Goal: Task Accomplishment & Management: Use online tool/utility

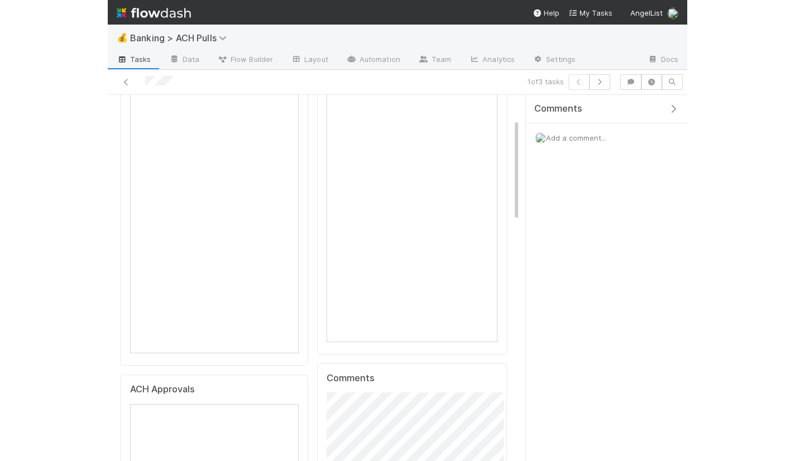
scroll to position [87, 0]
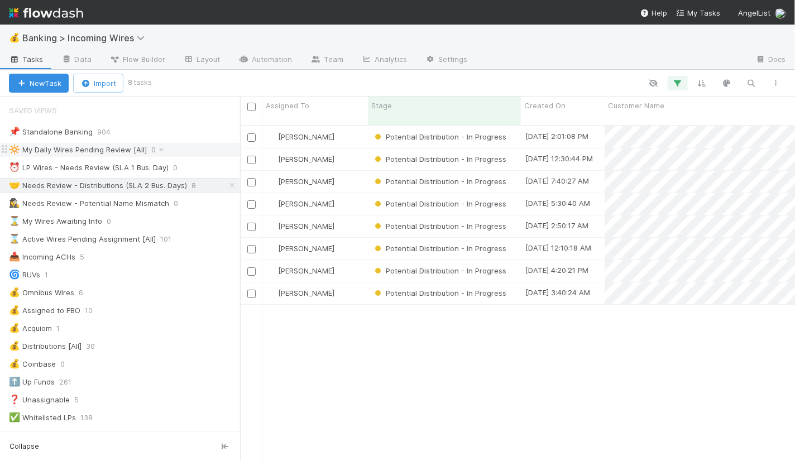
scroll to position [345, 555]
click at [133, 166] on div "⏰ LP Wires - Needs Review (SLA 1 Bus. Day)" at bounding box center [89, 168] width 160 height 14
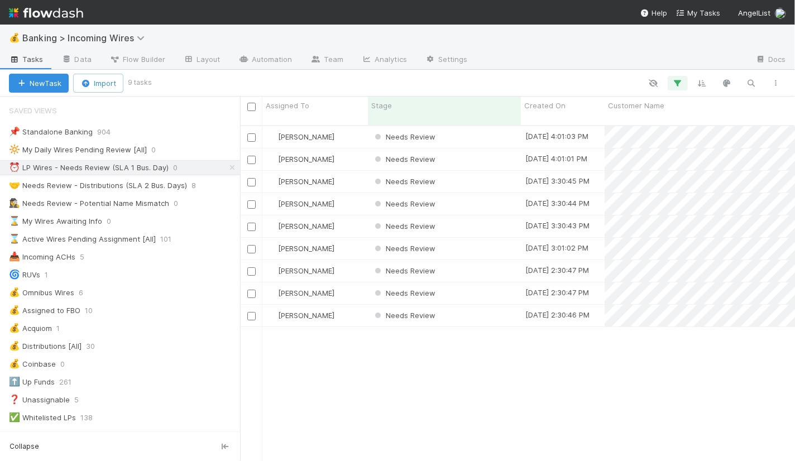
scroll to position [345, 555]
click at [491, 128] on div "Needs Review" at bounding box center [444, 137] width 153 height 22
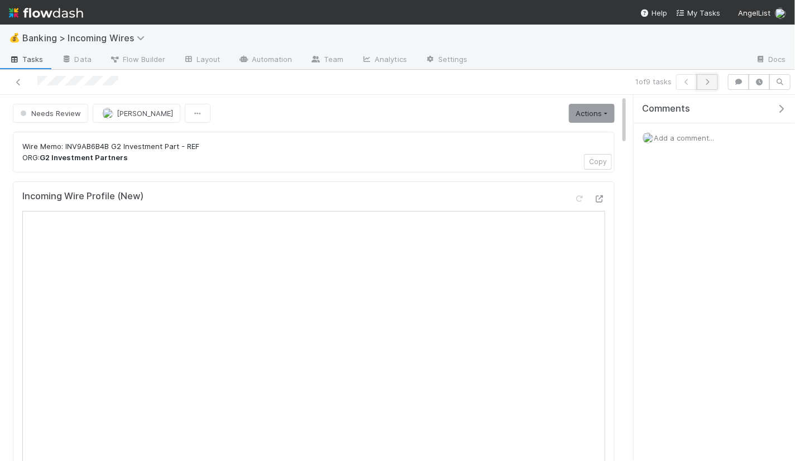
click at [709, 83] on icon "button" at bounding box center [707, 82] width 11 height 7
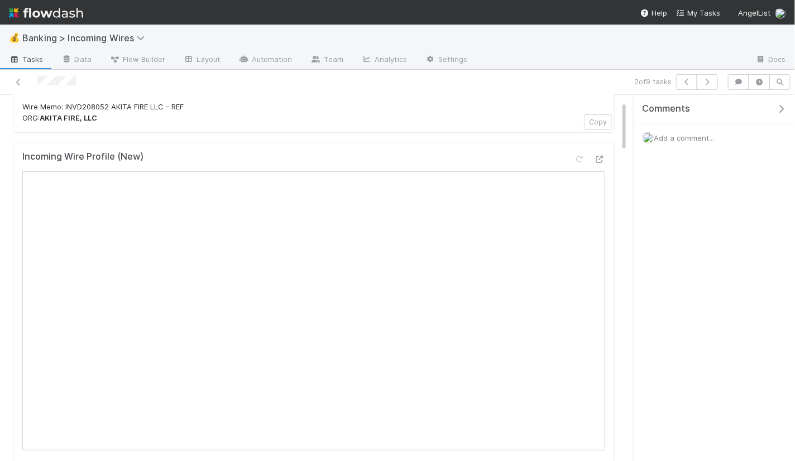
scroll to position [48, 0]
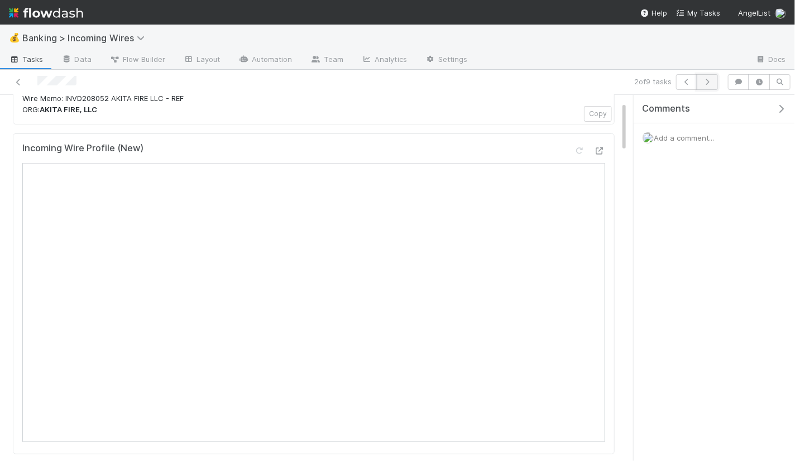
click at [708, 81] on icon "button" at bounding box center [707, 82] width 11 height 7
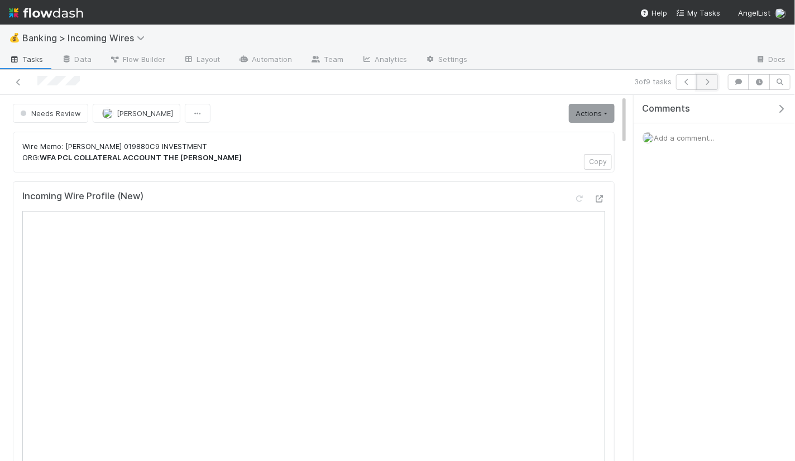
click at [710, 83] on icon "button" at bounding box center [707, 82] width 11 height 7
click at [708, 80] on icon "button" at bounding box center [707, 82] width 11 height 7
click at [709, 84] on icon "button" at bounding box center [707, 82] width 11 height 7
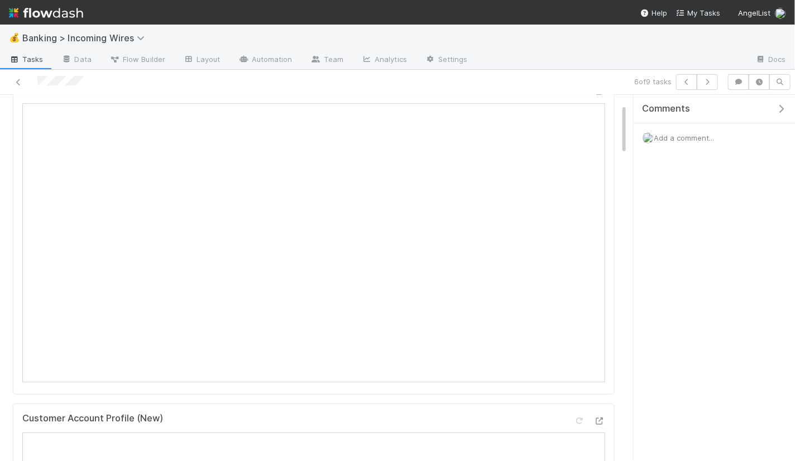
scroll to position [155, 0]
click at [710, 79] on icon "button" at bounding box center [707, 82] width 11 height 7
click at [710, 80] on icon "button" at bounding box center [707, 82] width 11 height 7
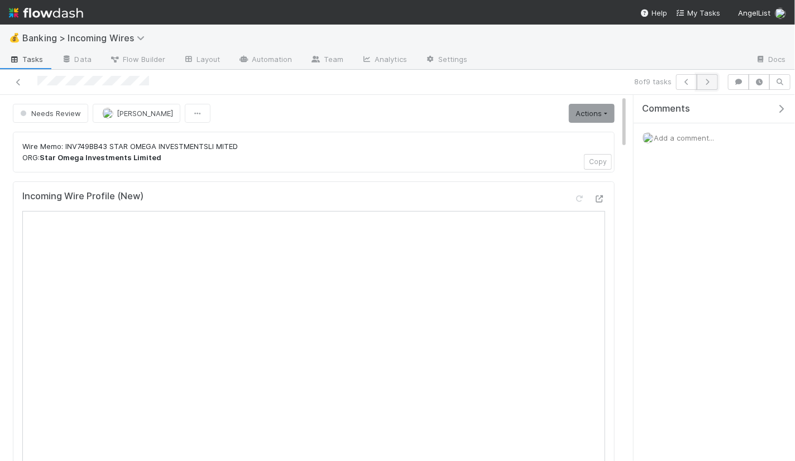
click at [708, 79] on icon "button" at bounding box center [707, 82] width 11 height 7
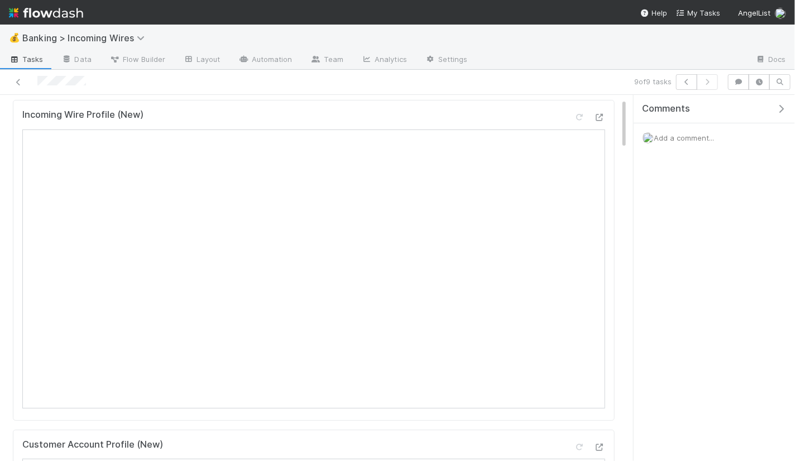
scroll to position [125, 0]
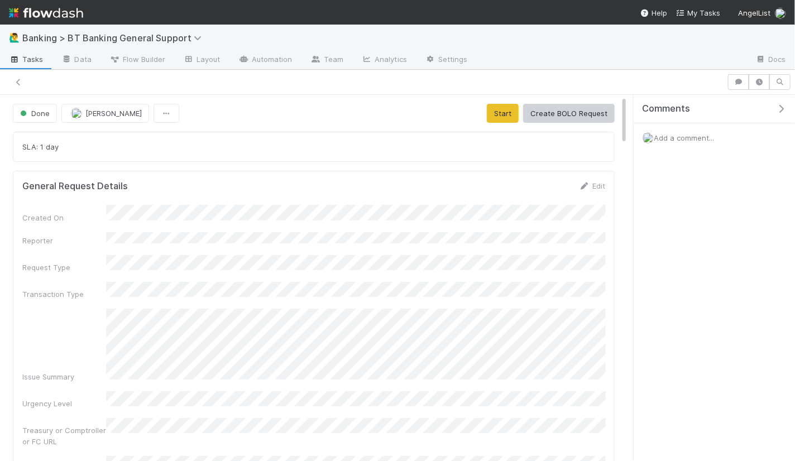
scroll to position [2, 0]
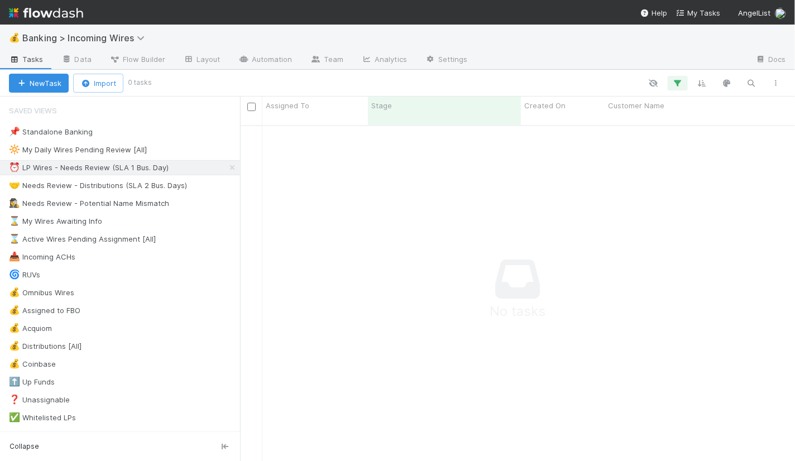
scroll to position [345, 555]
click at [131, 164] on div "⏰ LP Wires - Needs Review (SLA 1 Bus. Day)" at bounding box center [89, 168] width 160 height 14
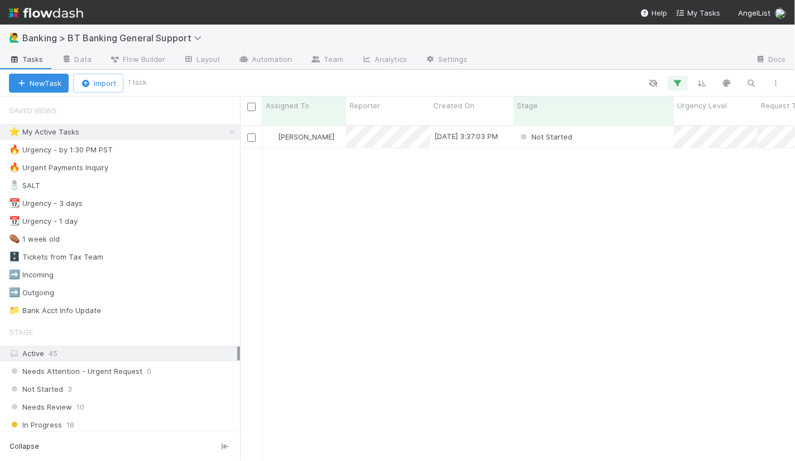
scroll to position [1, 0]
click at [648, 126] on div "Not Started" at bounding box center [593, 137] width 160 height 22
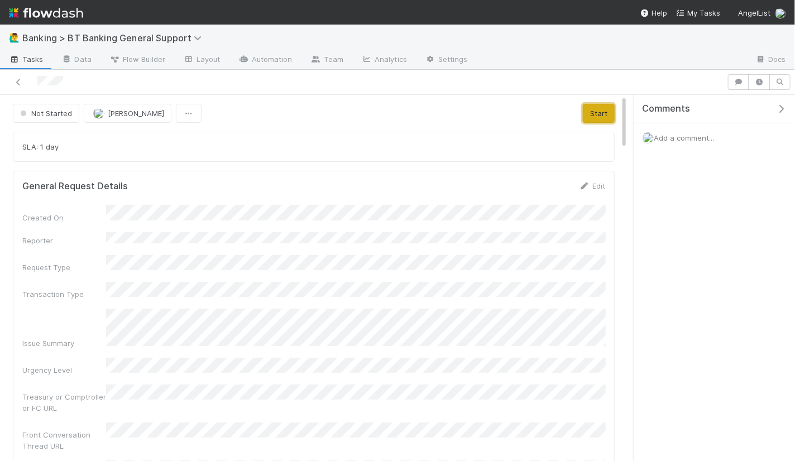
click at [597, 116] on button "Start" at bounding box center [599, 113] width 32 height 19
click at [36, 109] on span "In Progress" at bounding box center [44, 113] width 53 height 9
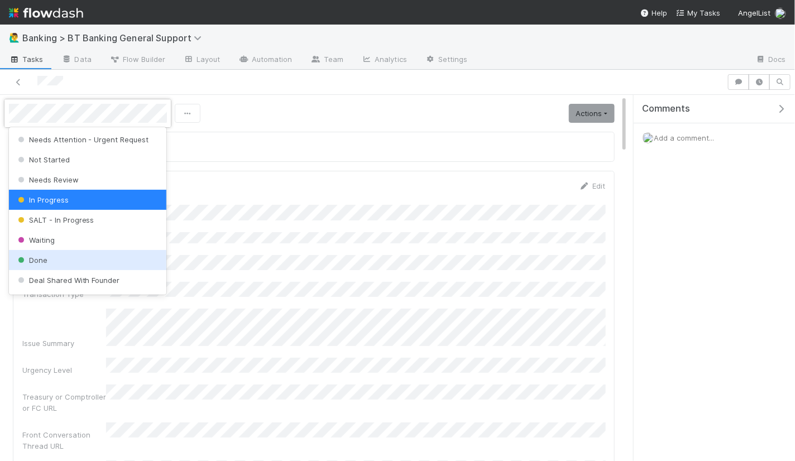
click at [75, 257] on div "Done" at bounding box center [88, 260] width 158 height 20
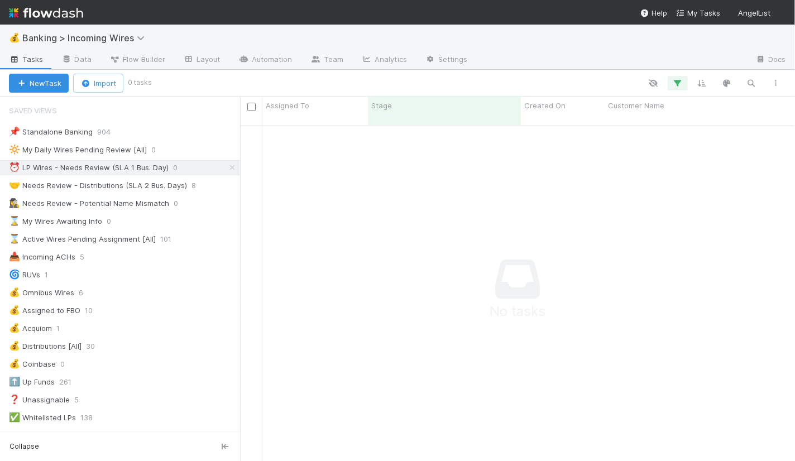
scroll to position [1, 0]
click at [234, 165] on icon at bounding box center [232, 167] width 11 height 7
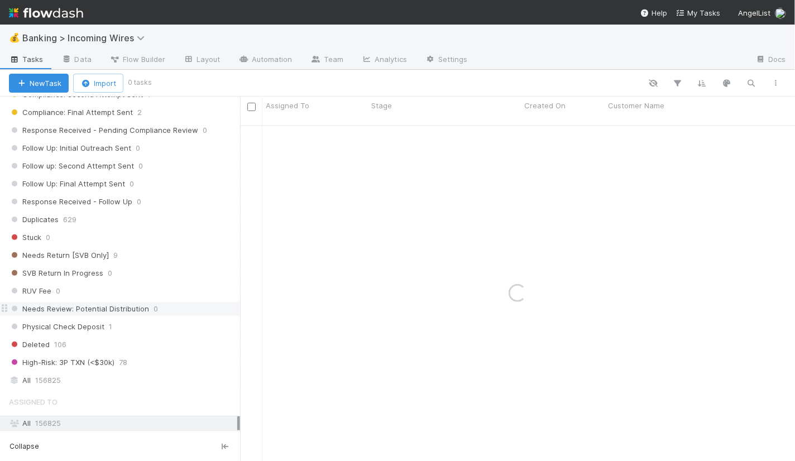
scroll to position [642, 0]
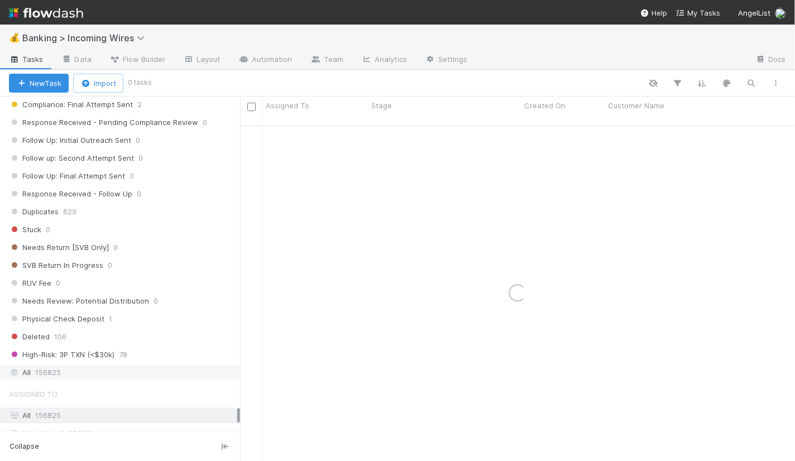
click at [132, 366] on div "All 156825" at bounding box center [123, 373] width 228 height 14
click at [750, 79] on icon "button" at bounding box center [751, 83] width 11 height 10
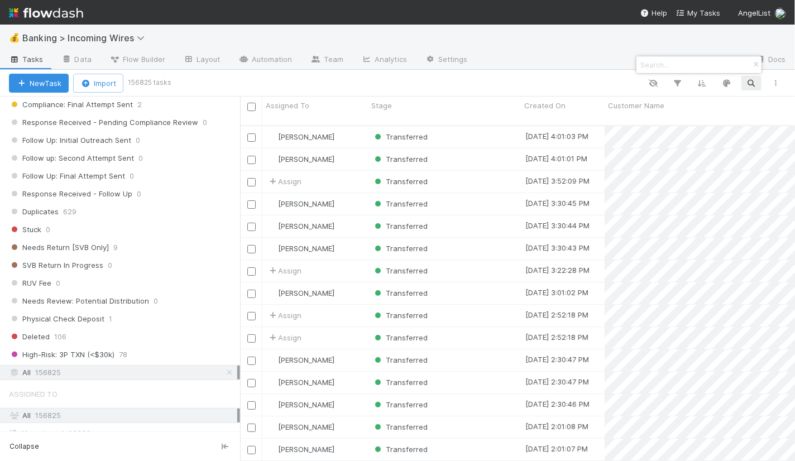
scroll to position [345, 555]
type input "20250814L1B7832F000132"
paste input "202508140040701"
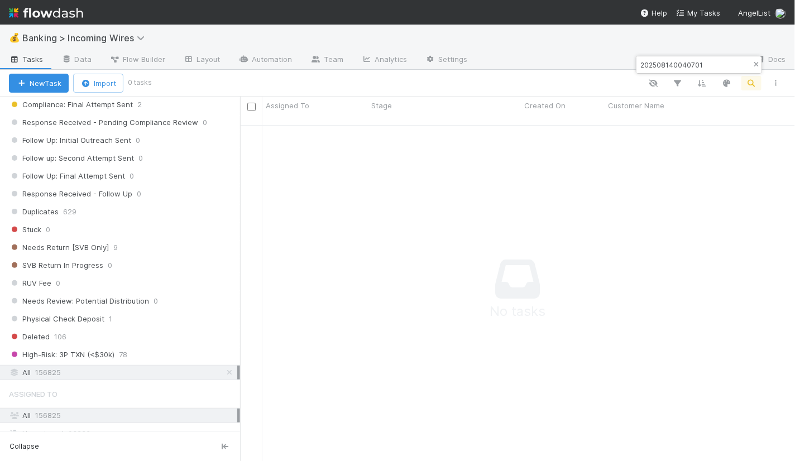
type input "202508140040701"
click at [755, 61] on icon "button" at bounding box center [755, 64] width 11 height 7
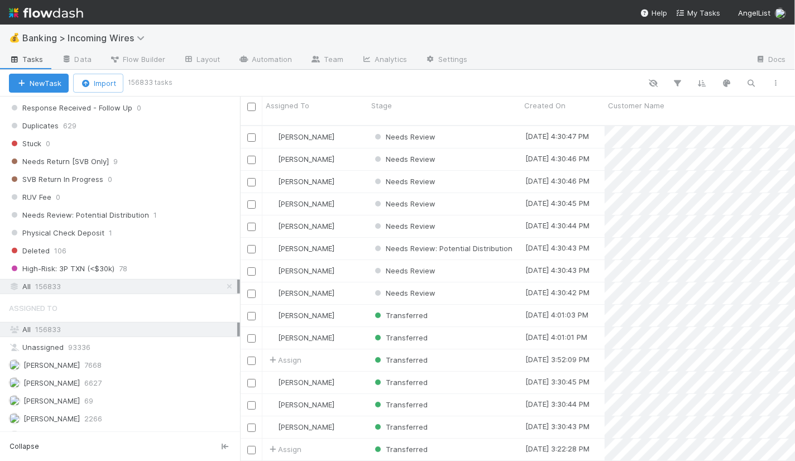
scroll to position [780, 0]
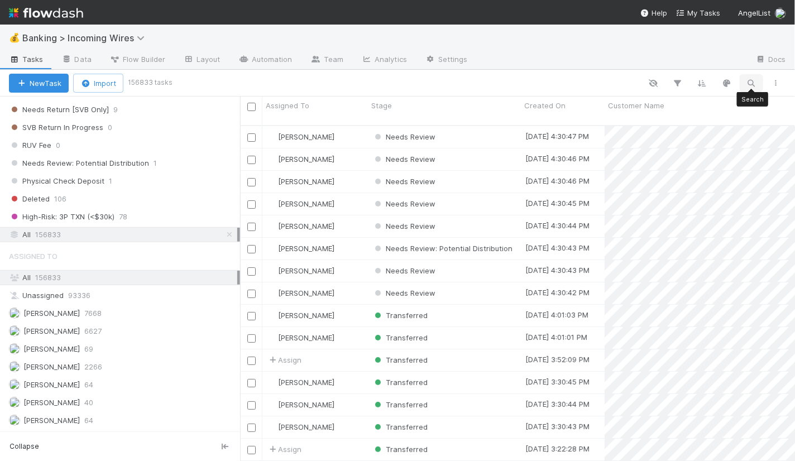
click at [754, 80] on icon "button" at bounding box center [751, 83] width 11 height 10
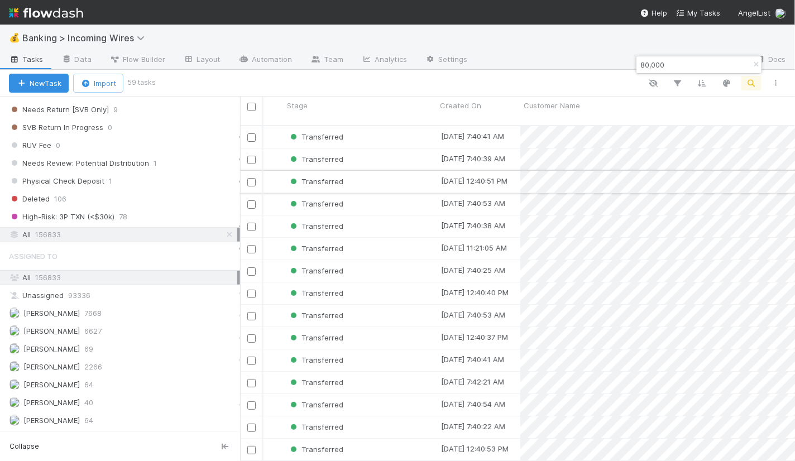
scroll to position [0, 0]
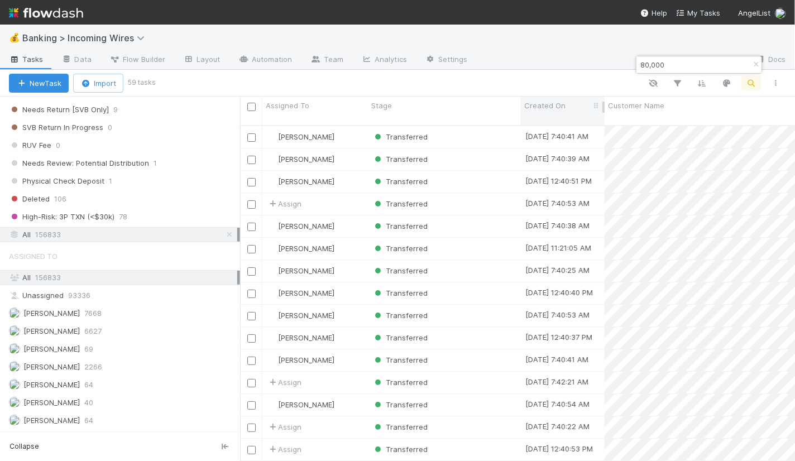
click at [545, 100] on span "Created On" at bounding box center [544, 105] width 41 height 11
click at [556, 137] on div "Sort Newest → Oldest" at bounding box center [588, 143] width 127 height 17
click at [702, 63] on input "80,000" at bounding box center [694, 64] width 112 height 13
click at [557, 99] on div "Created On" at bounding box center [563, 111] width 84 height 28
click at [557, 111] on div "Created On" at bounding box center [563, 111] width 84 height 28
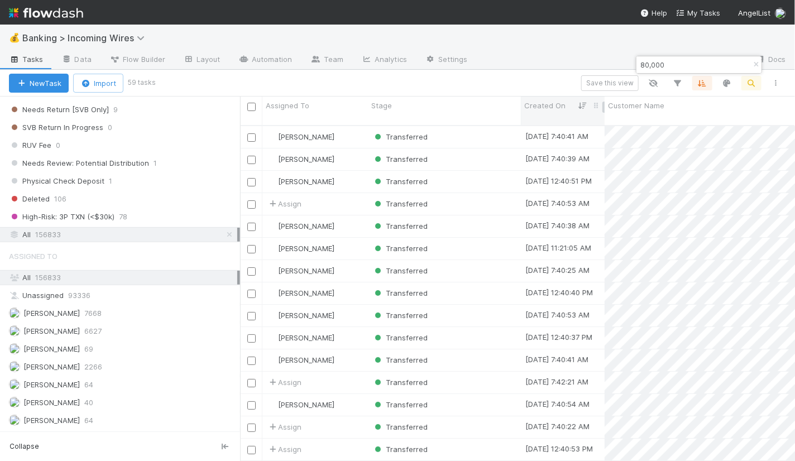
click at [580, 103] on icon at bounding box center [582, 105] width 11 height 7
click at [560, 121] on div "Sort Oldest → Newest" at bounding box center [588, 126] width 127 height 17
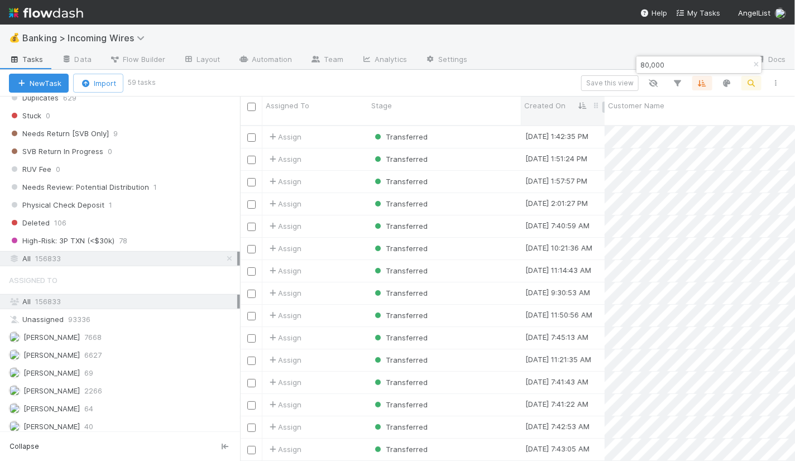
click at [564, 107] on div "Created On" at bounding box center [563, 105] width 78 height 11
click at [565, 140] on div "Sort Newest → Oldest" at bounding box center [588, 143] width 127 height 17
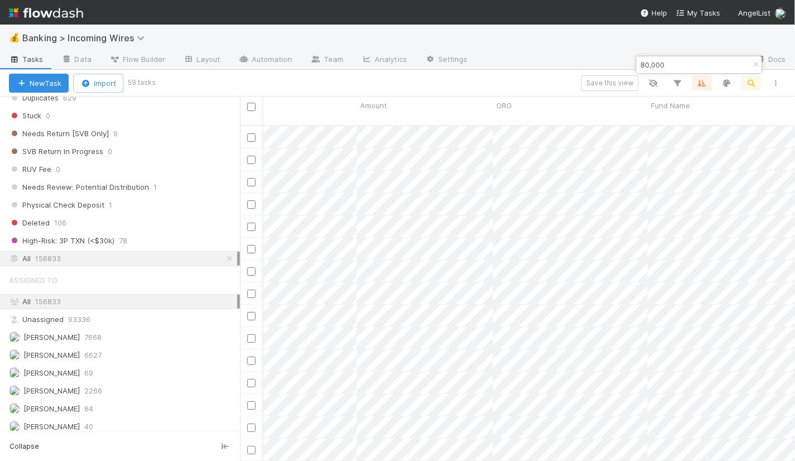
click at [640, 63] on input "80,000" at bounding box center [694, 64] width 112 height 13
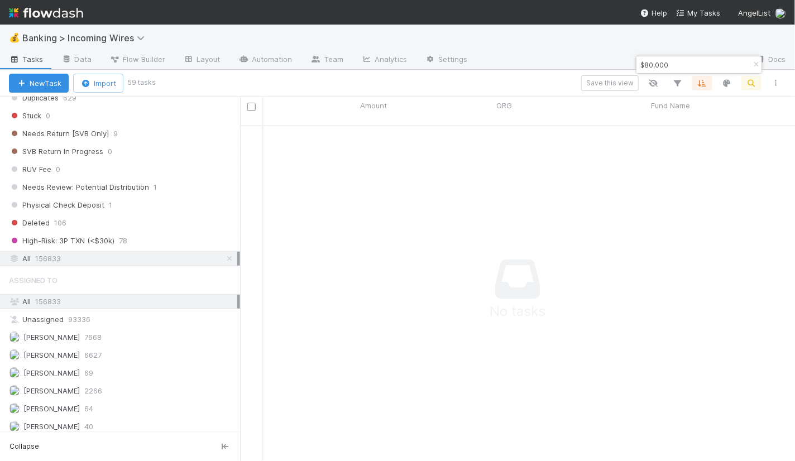
click at [697, 66] on input "$80,000" at bounding box center [694, 64] width 112 height 13
click at [643, 62] on input "$80,000" at bounding box center [694, 64] width 112 height 13
click at [666, 65] on input "80,000" at bounding box center [694, 64] width 112 height 13
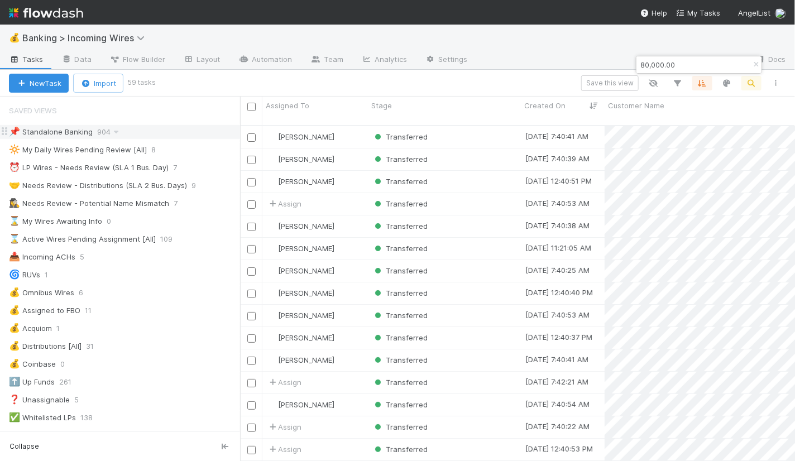
type input "80,000.00"
click at [153, 134] on div "📌 Standalone Banking 904" at bounding box center [124, 132] width 231 height 14
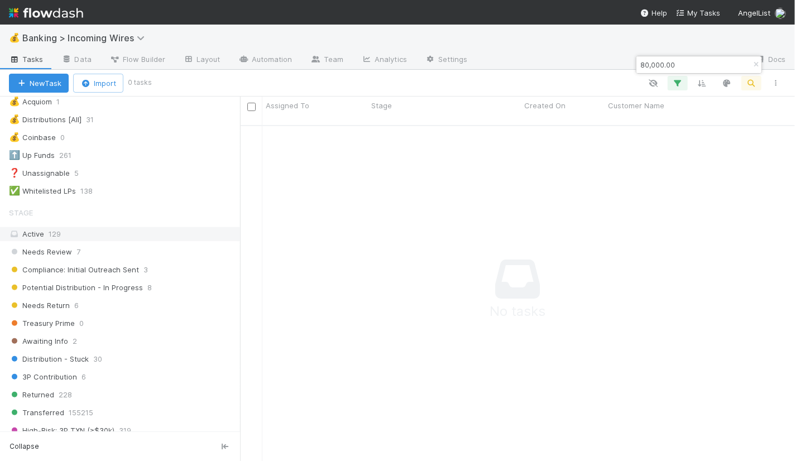
click at [128, 227] on div "Active 129" at bounding box center [123, 234] width 228 height 14
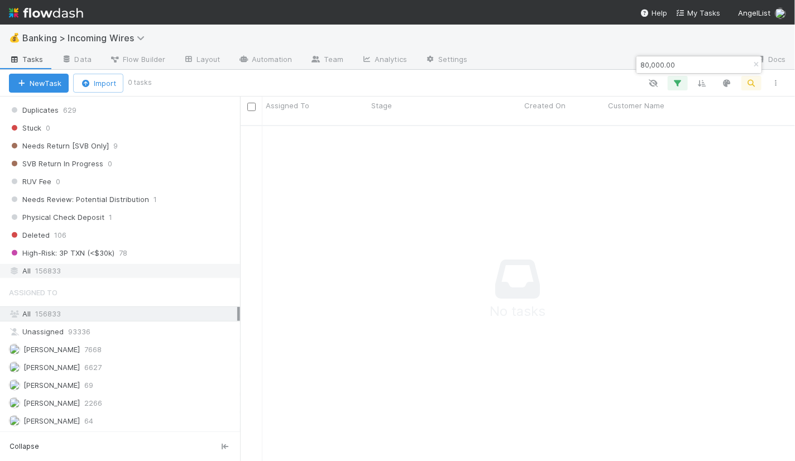
click at [125, 264] on div "All 156833" at bounding box center [123, 271] width 228 height 14
click at [752, 64] on icon "button" at bounding box center [755, 64] width 11 height 7
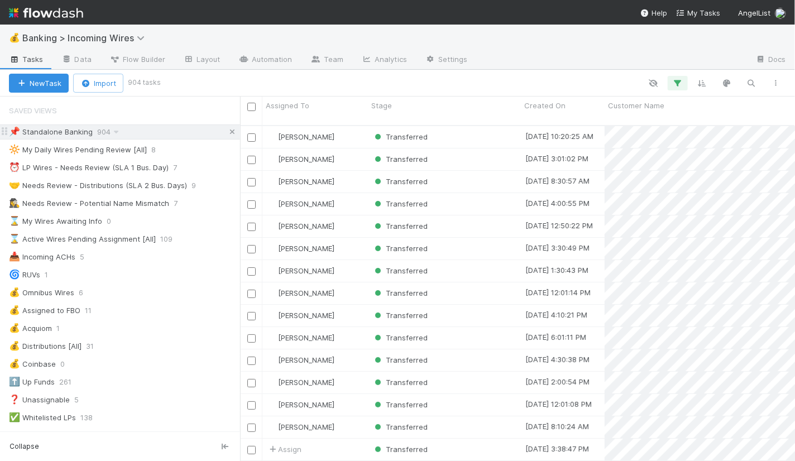
click at [229, 130] on icon at bounding box center [232, 131] width 11 height 7
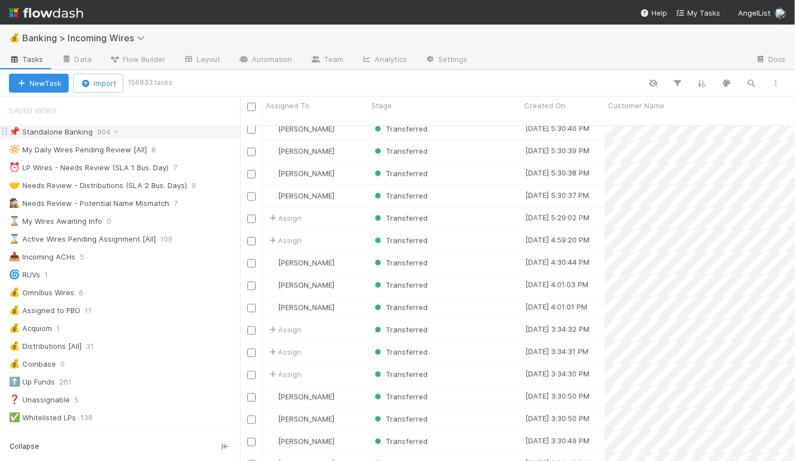
scroll to position [15076, 155]
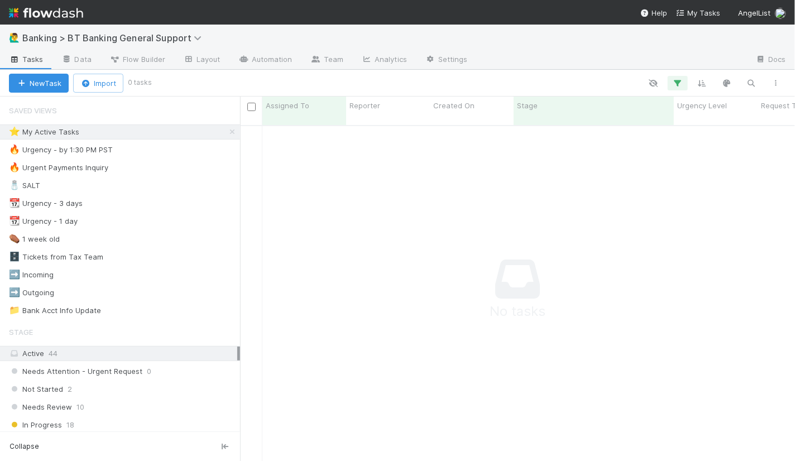
scroll to position [345, 555]
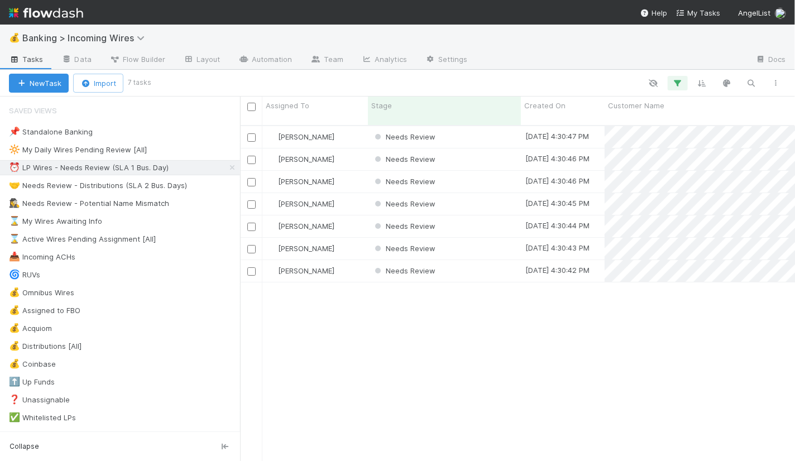
scroll to position [345, 555]
click at [479, 126] on div "Needs Review" at bounding box center [444, 137] width 153 height 22
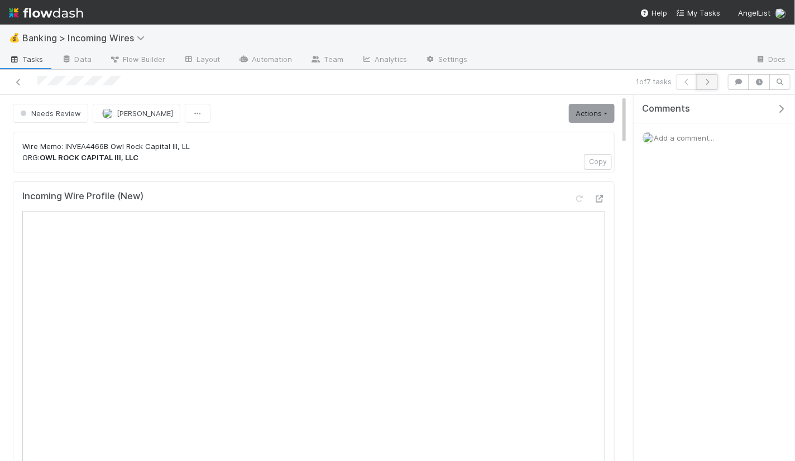
click at [710, 80] on icon "button" at bounding box center [707, 82] width 11 height 7
click at [710, 84] on icon "button" at bounding box center [707, 82] width 11 height 7
click at [709, 85] on button "button" at bounding box center [706, 82] width 21 height 16
click at [708, 80] on icon "button" at bounding box center [707, 82] width 11 height 7
click at [710, 81] on icon "button" at bounding box center [707, 82] width 11 height 7
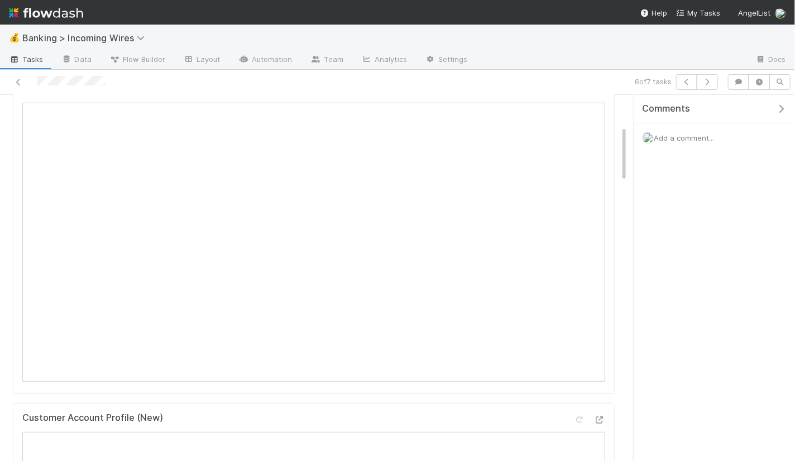
scroll to position [201, 0]
click at [713, 82] on icon "button" at bounding box center [707, 82] width 11 height 7
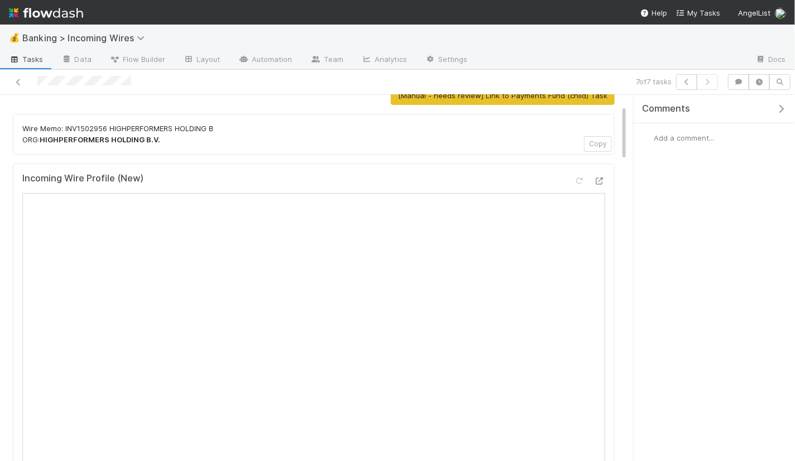
scroll to position [111, 0]
